Goal: Find specific page/section

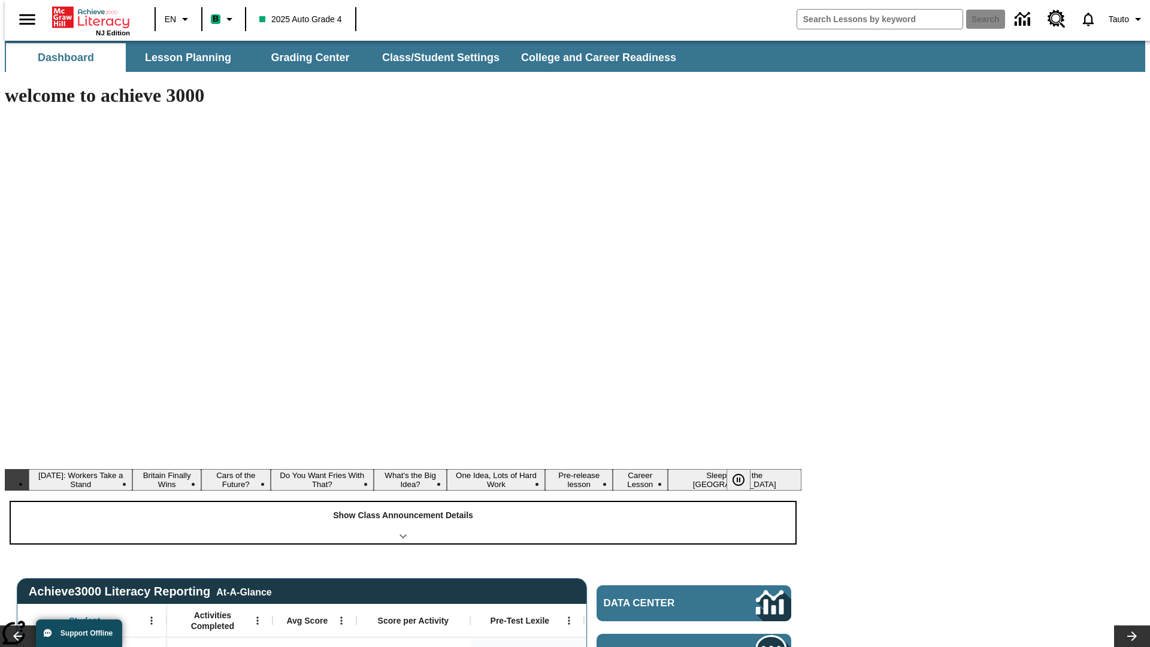
click at [403, 502] on div "Show Class Announcement Details" at bounding box center [403, 522] width 784 height 41
